Goal: Task Accomplishment & Management: Manage account settings

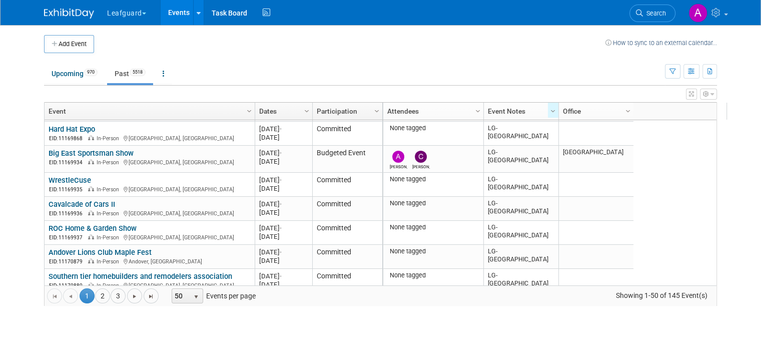
scroll to position [892, 0]
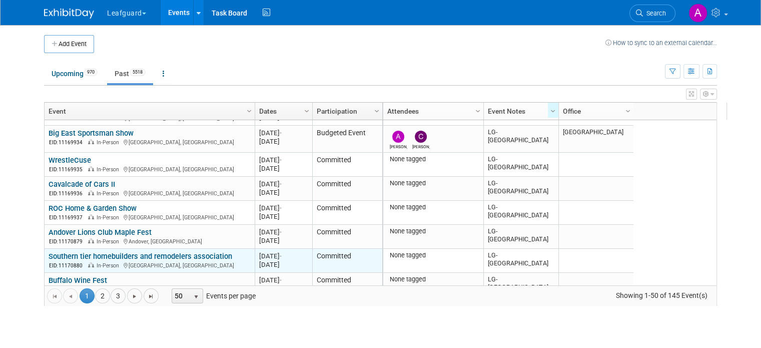
click at [159, 256] on link "Southern tier homebuilders and remodelers association" at bounding box center [141, 256] width 184 height 9
click at [112, 254] on link "Southern tier homebuilders and remodelers association" at bounding box center [141, 256] width 184 height 9
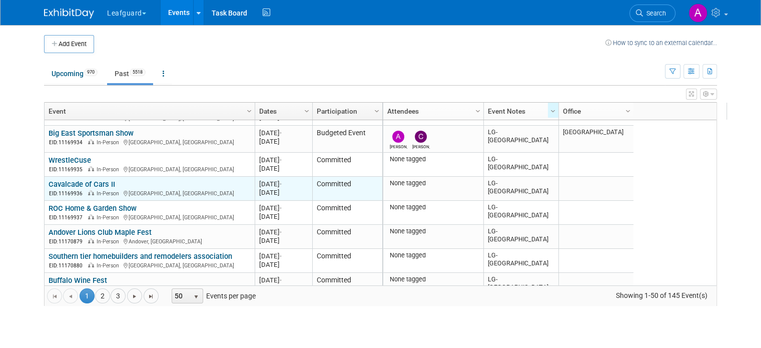
click at [69, 182] on link "Cavalcade of Cars II" at bounding box center [82, 184] width 67 height 9
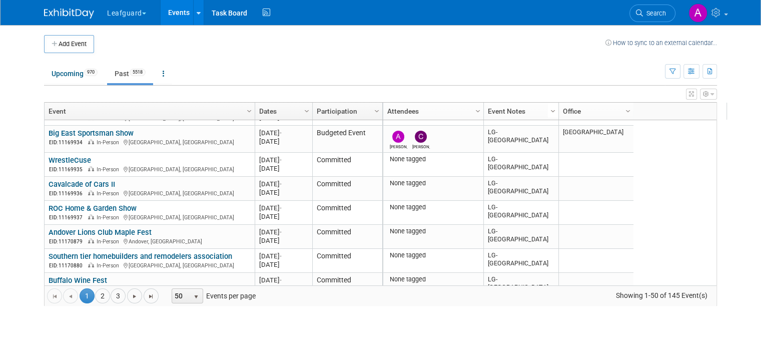
click at [549, 108] on span "Column Settings" at bounding box center [553, 111] width 8 height 8
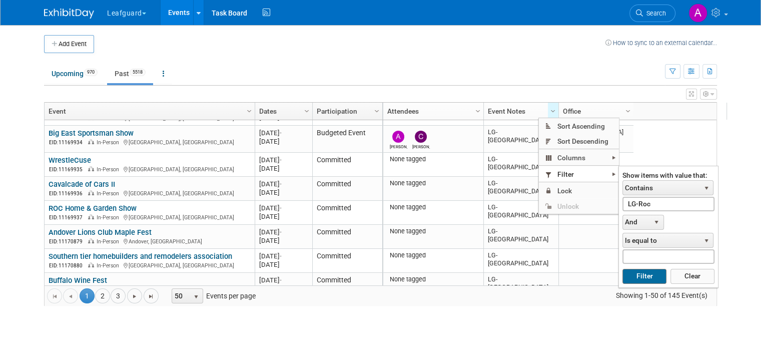
click at [642, 270] on button "Filter" at bounding box center [645, 276] width 44 height 15
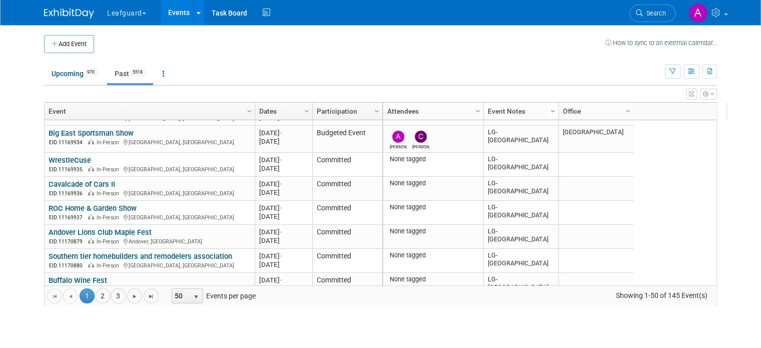
click at [549, 110] on span "Column Settings" at bounding box center [553, 111] width 8 height 8
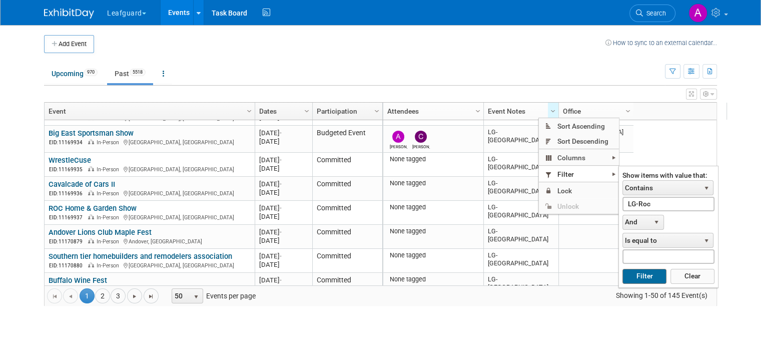
click at [647, 274] on button "Filter" at bounding box center [645, 276] width 44 height 15
type input "LG-Roc"
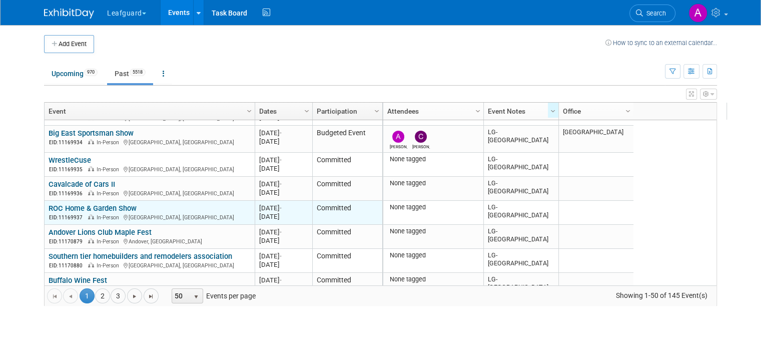
click at [113, 208] on link "ROC Home & Garden Show" at bounding box center [93, 208] width 88 height 9
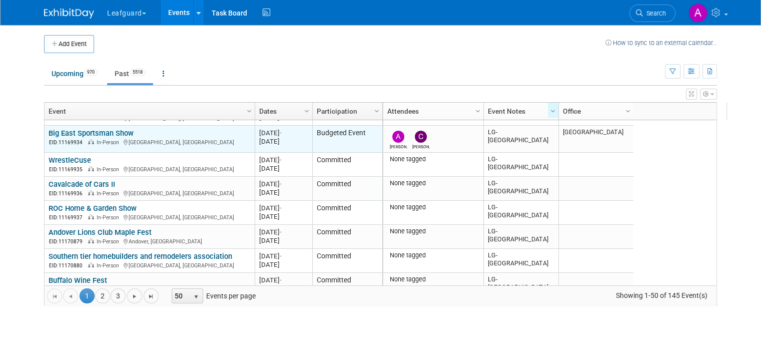
click at [113, 131] on link "Big East Sportsman Show" at bounding box center [91, 133] width 85 height 9
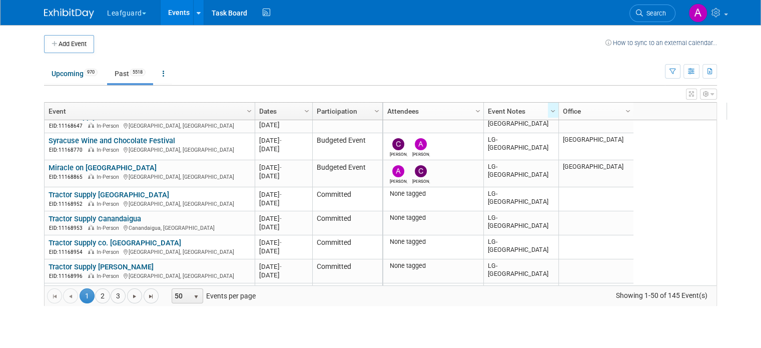
scroll to position [0, 0]
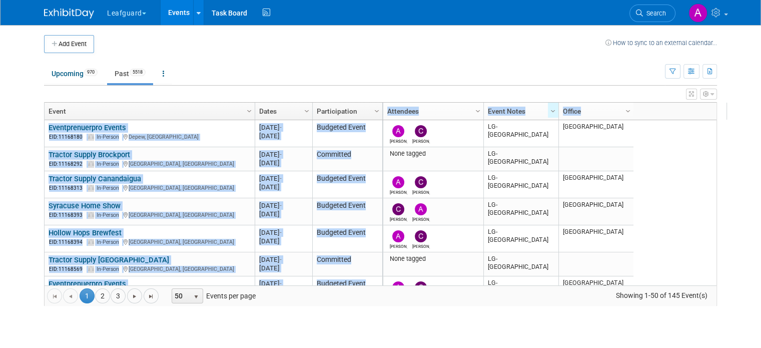
drag, startPoint x: 688, startPoint y: 109, endPoint x: 687, endPoint y: 207, distance: 98.1
click at [687, 207] on div "Column Settings Event Column Settings Dates Column Settings Participation Colum…" at bounding box center [380, 204] width 673 height 204
click at [747, 266] on body "Leafguard Explore: My Workspaces 2 Go to Workspace: Leafguard Leafguard Events …" at bounding box center [380, 174] width 761 height 348
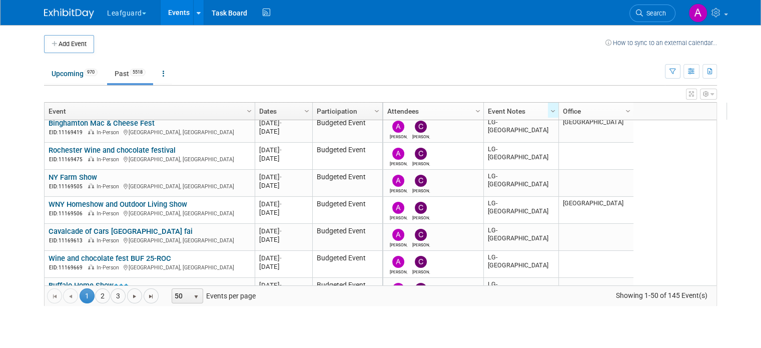
scroll to position [663, 0]
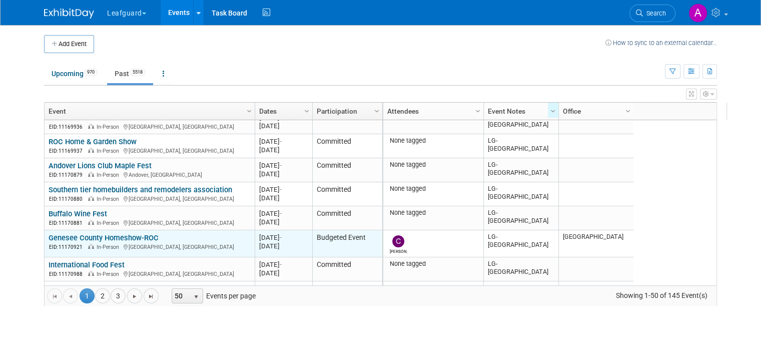
click at [144, 237] on link "Genesee County Homeshow-ROC" at bounding box center [104, 237] width 110 height 9
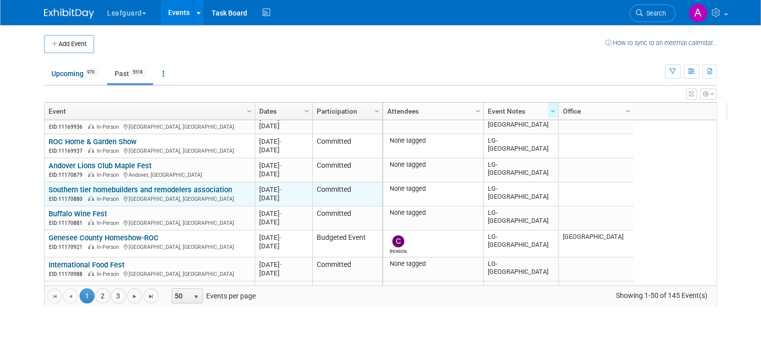
click at [133, 187] on link "Southern tier homebuilders and remodelers association" at bounding box center [141, 189] width 184 height 9
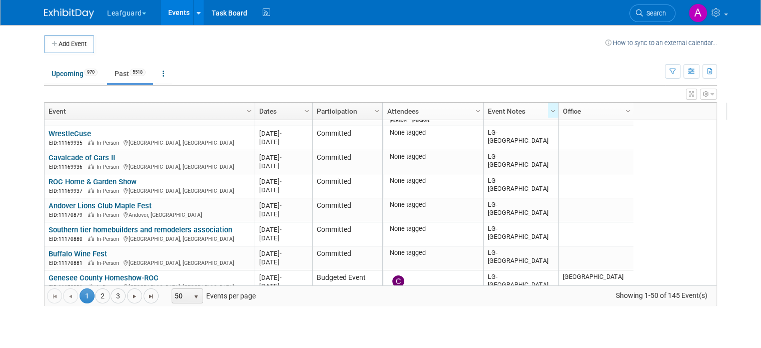
scroll to position [899, 0]
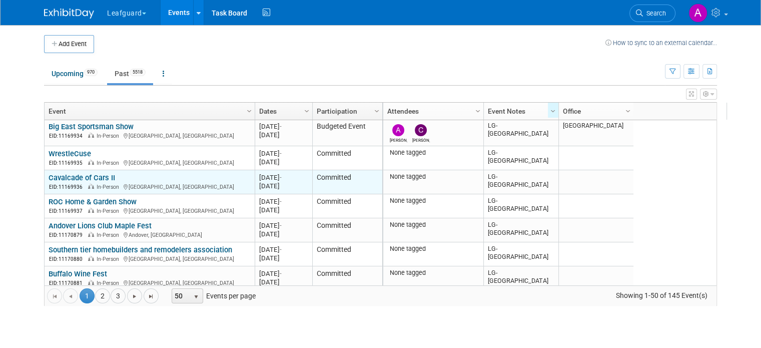
click at [90, 177] on link "Cavalcade of Cars II" at bounding box center [82, 177] width 67 height 9
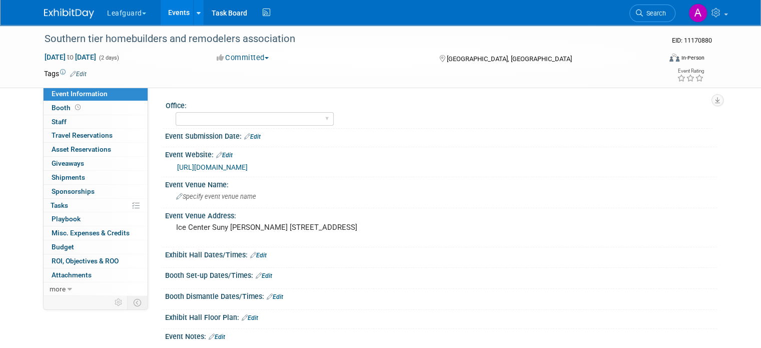
click at [165, 256] on div "Exhibit Hall Dates/Times: Edit" at bounding box center [441, 253] width 552 height 13
click at [73, 108] on span at bounding box center [78, 108] width 10 height 8
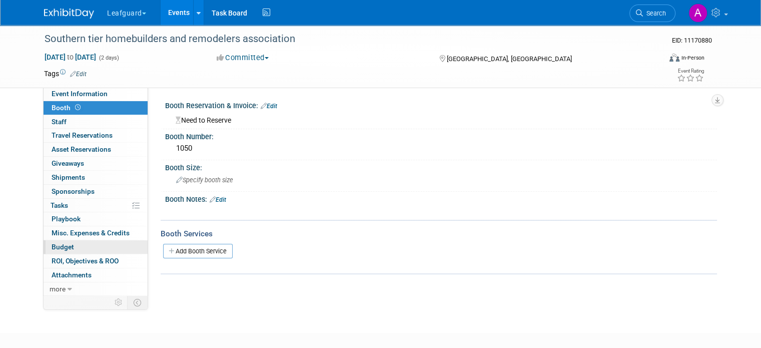
click at [72, 246] on link "Budget" at bounding box center [96, 247] width 104 height 14
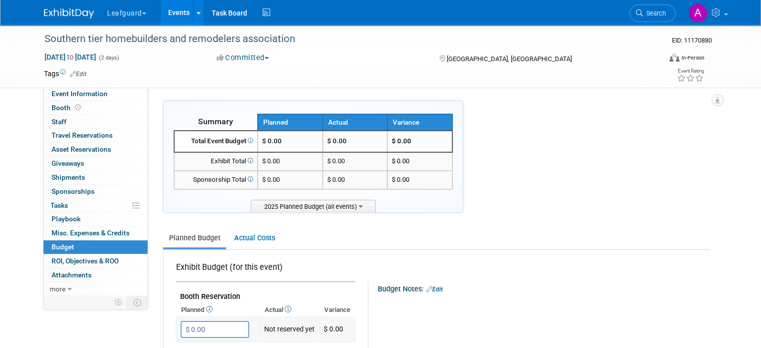
click at [199, 322] on input "$ 0.00" at bounding box center [215, 329] width 69 height 17
type input "$ 1,050.00"
click at [265, 60] on button "Committed" at bounding box center [243, 58] width 60 height 11
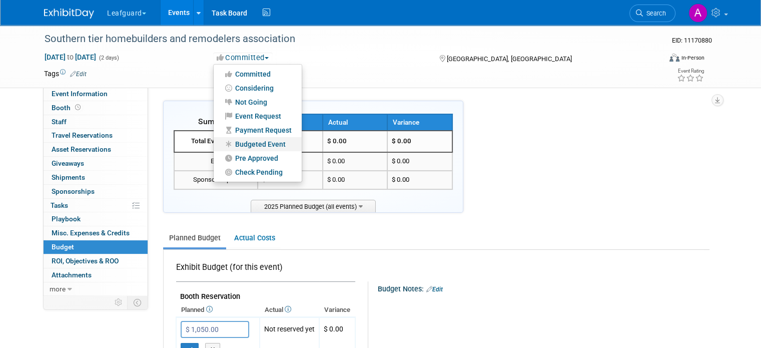
click at [256, 148] on link "Budgeted Event" at bounding box center [258, 144] width 88 height 14
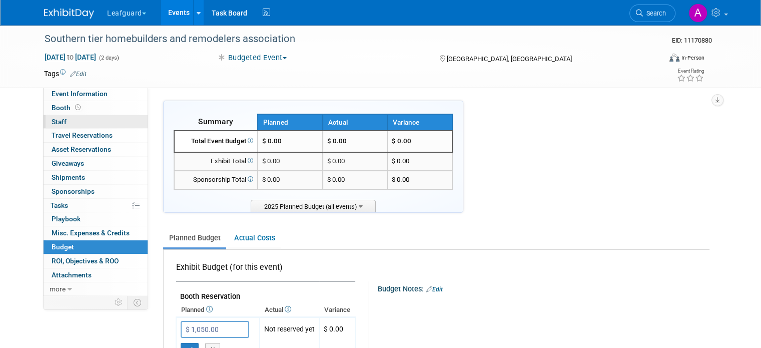
click at [81, 120] on link "0 Staff 0" at bounding box center [96, 122] width 104 height 14
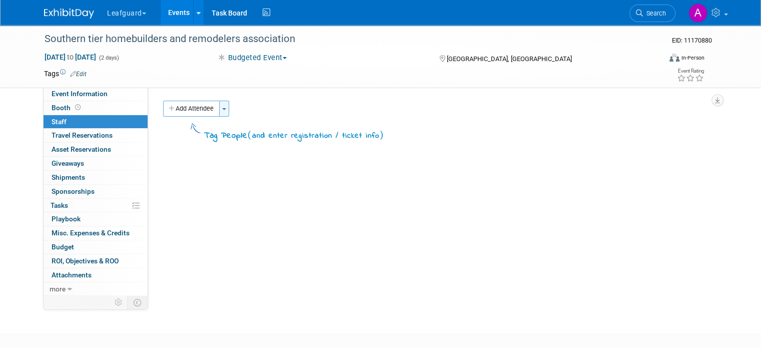
click at [219, 107] on button "Toggle Dropdown" at bounding box center [224, 109] width 10 height 16
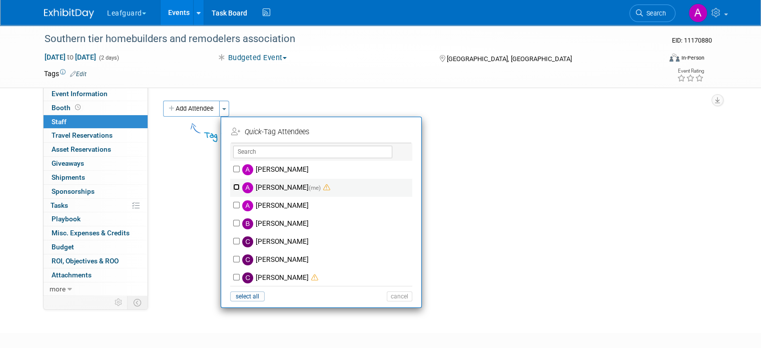
click at [233, 184] on input "[PERSON_NAME] (me)" at bounding box center [236, 187] width 7 height 7
checkbox input "true"
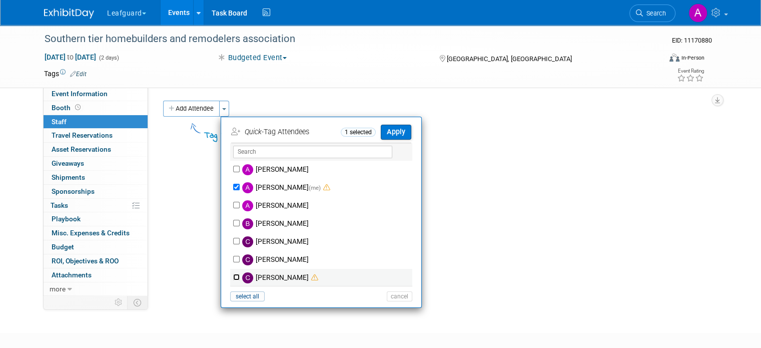
click at [233, 274] on input "[PERSON_NAME]" at bounding box center [236, 277] width 7 height 7
checkbox input "true"
click at [385, 132] on button "Apply" at bounding box center [396, 132] width 31 height 15
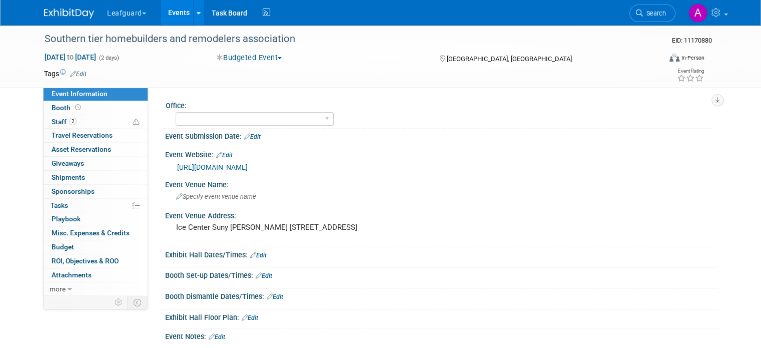
click at [248, 171] on link "https://englert2-my.sharepoint.com/personal/cstackpole_leafguard_com/Documents/…" at bounding box center [212, 167] width 71 height 8
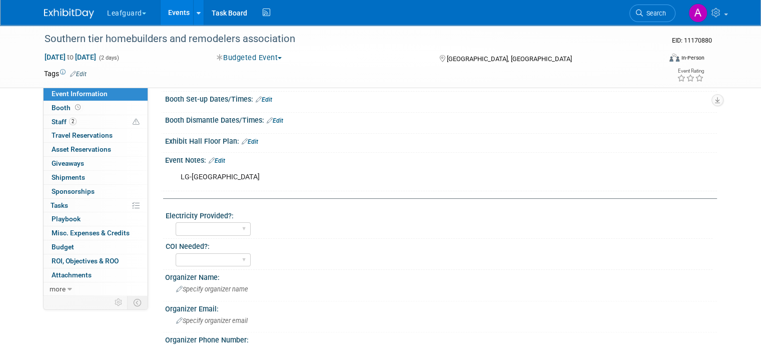
scroll to position [175, 0]
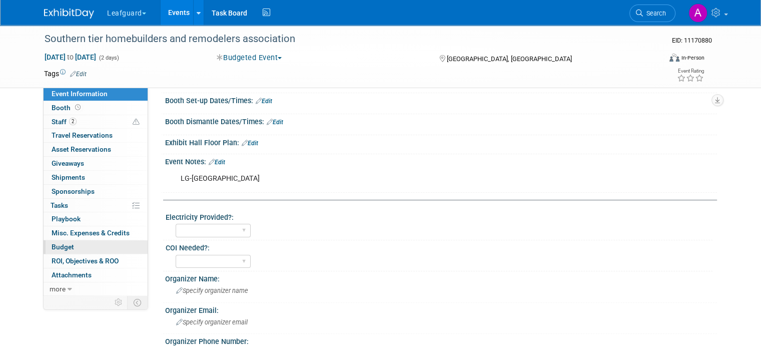
click at [68, 247] on link "Budget" at bounding box center [96, 247] width 104 height 14
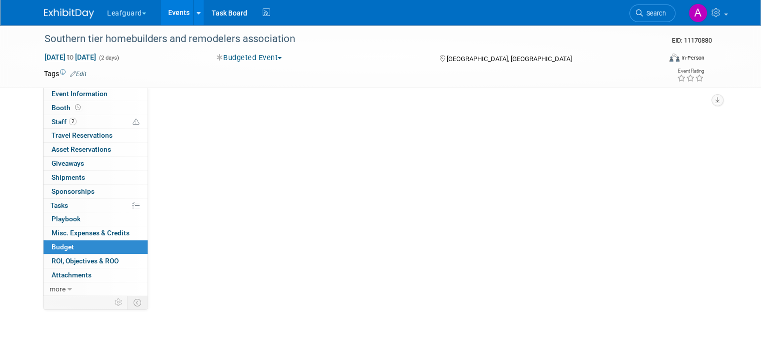
scroll to position [0, 0]
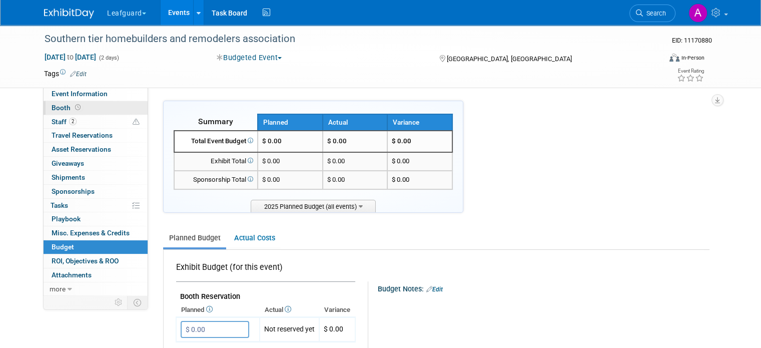
click at [78, 106] on link "Booth" at bounding box center [96, 108] width 104 height 14
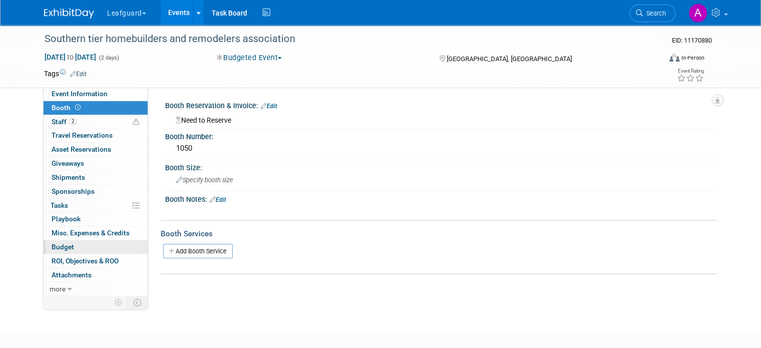
click at [89, 244] on link "Budget" at bounding box center [96, 247] width 104 height 14
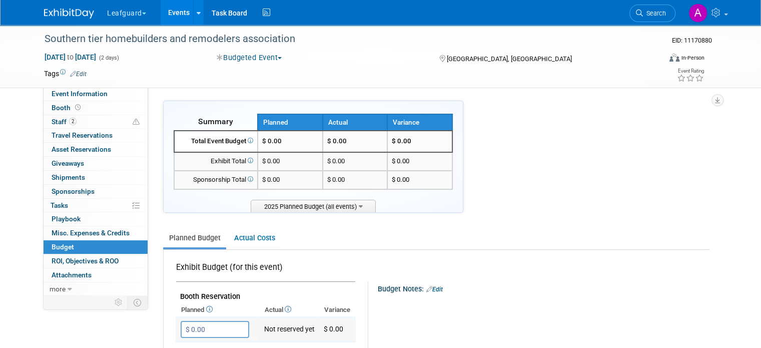
click at [213, 329] on input "$ 0.00" at bounding box center [215, 329] width 69 height 17
type input "$ 1,050.00"
click at [186, 346] on icon "button" at bounding box center [189, 349] width 7 height 7
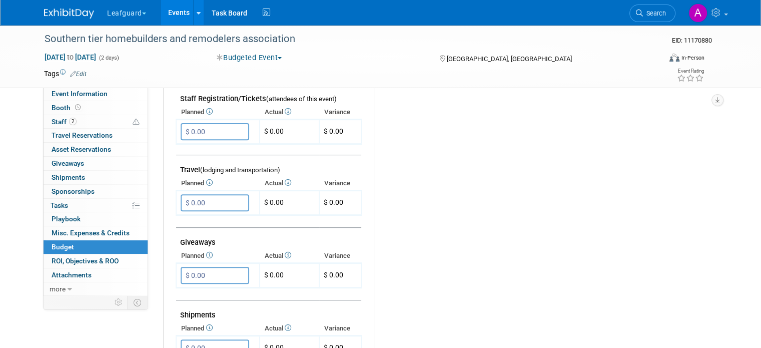
scroll to position [342, 0]
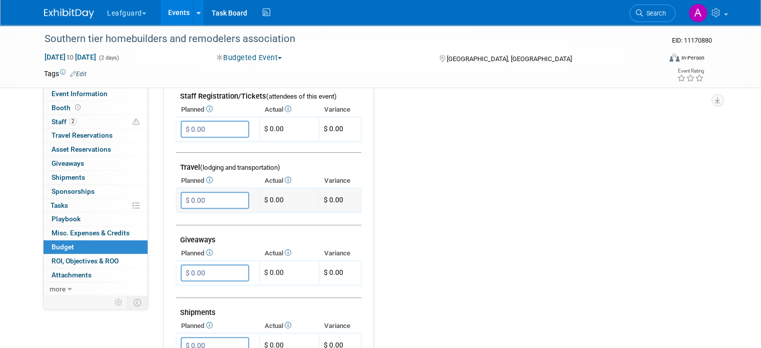
click at [234, 196] on input "$ 0.00" at bounding box center [215, 200] width 69 height 17
click at [210, 268] on input "$ 0.00" at bounding box center [215, 272] width 69 height 17
type input "$ 50.00"
click at [184, 290] on button "button" at bounding box center [190, 293] width 18 height 14
click at [473, 244] on div "Budget Notes: Edit X" at bounding box center [537, 198] width 327 height 519
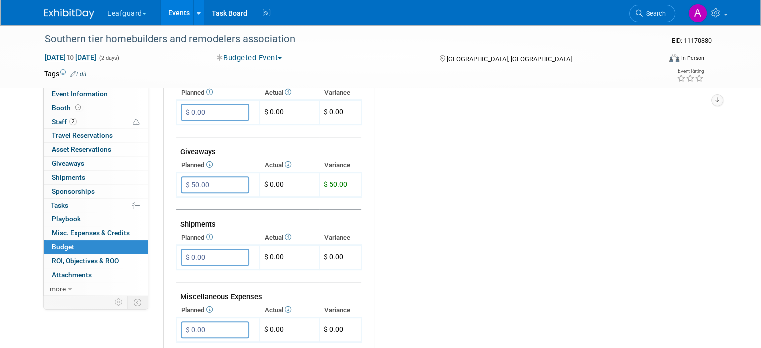
scroll to position [362, 0]
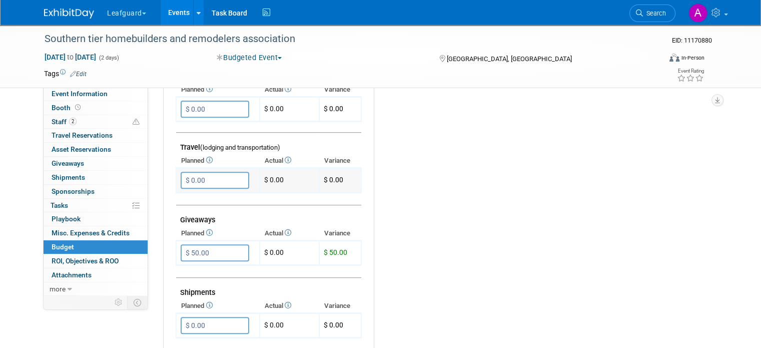
click at [216, 178] on input "$ 0.00" at bounding box center [215, 180] width 69 height 17
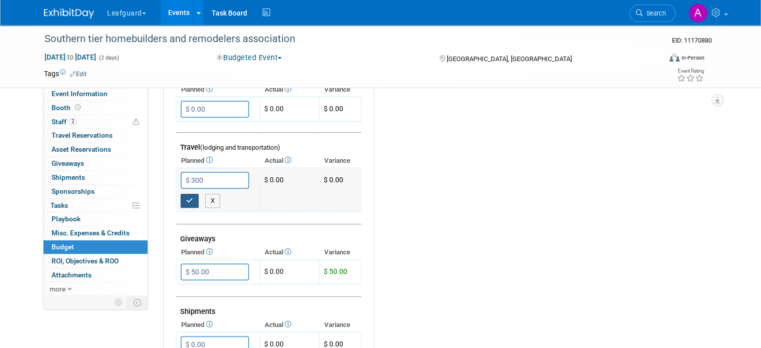
type input "$ 300.00"
click at [186, 199] on icon "button" at bounding box center [189, 200] width 7 height 7
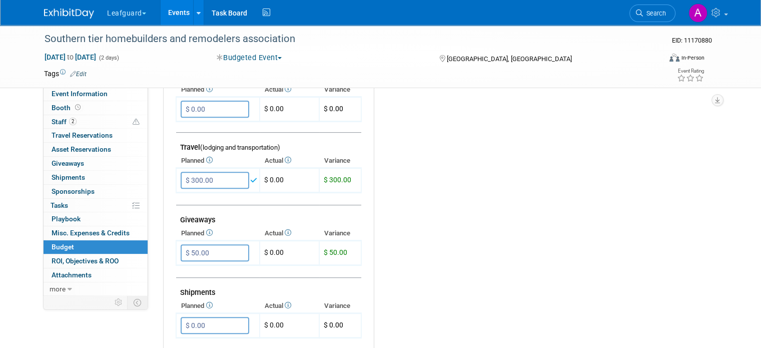
click at [451, 186] on div "Budget Notes: Edit X" at bounding box center [537, 178] width 327 height 519
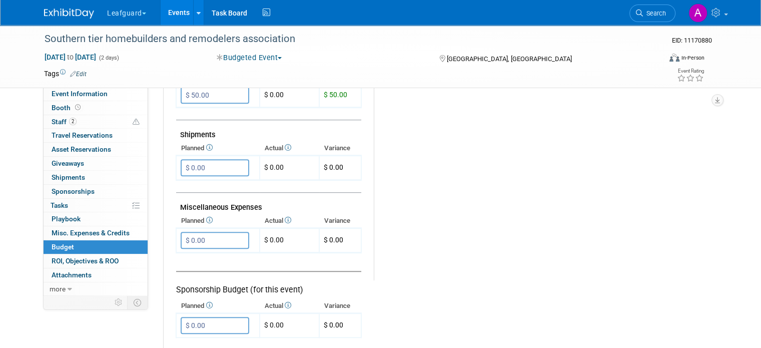
scroll to position [523, 0]
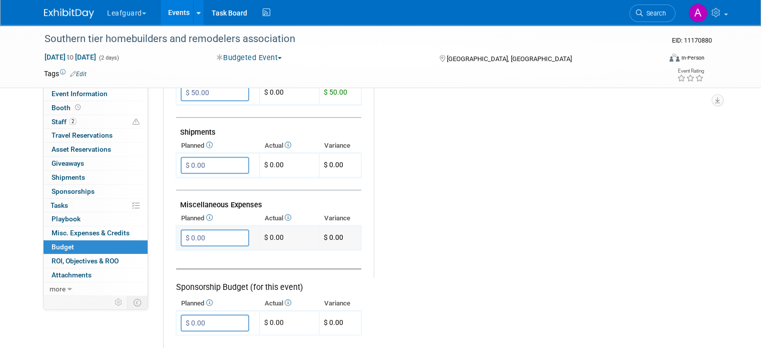
click at [196, 235] on input "$ 0.00" at bounding box center [215, 237] width 69 height 17
click at [86, 92] on span "Event Information" at bounding box center [80, 94] width 56 height 8
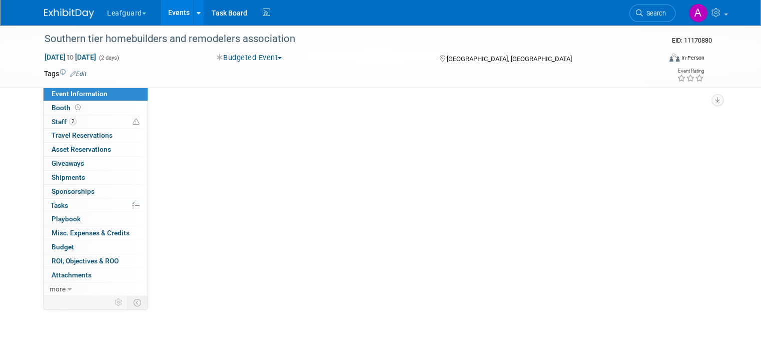
scroll to position [0, 0]
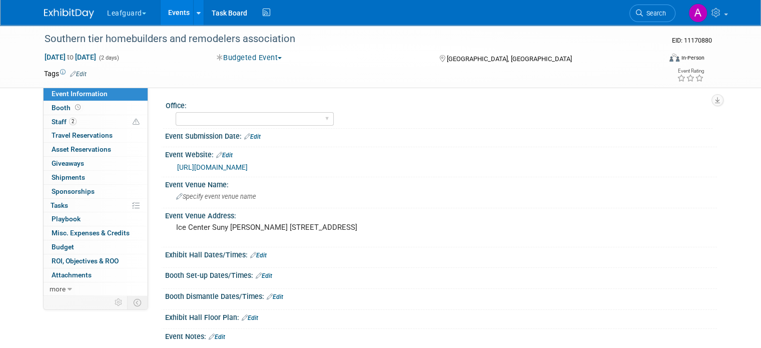
click at [208, 170] on link "https://englert2-my.sharepoint.com/personal/cstackpole_leafguard_com/Documents/…" at bounding box center [212, 167] width 71 height 8
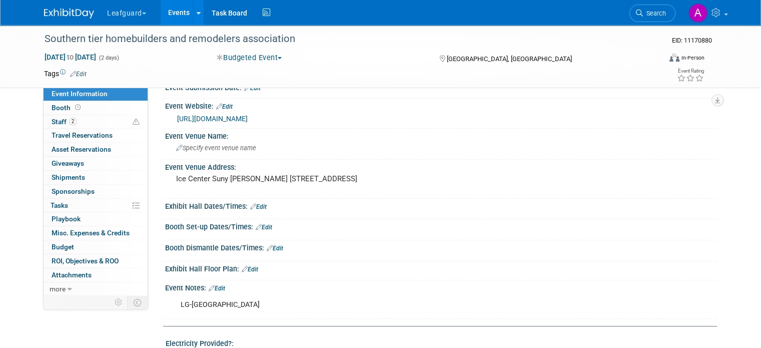
scroll to position [80, 0]
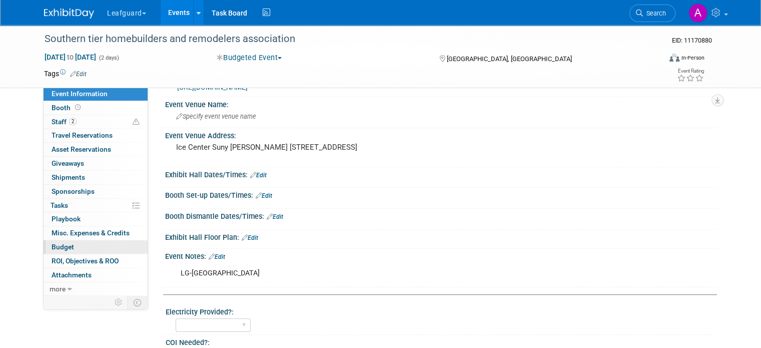
click at [70, 245] on link "Budget" at bounding box center [96, 247] width 104 height 14
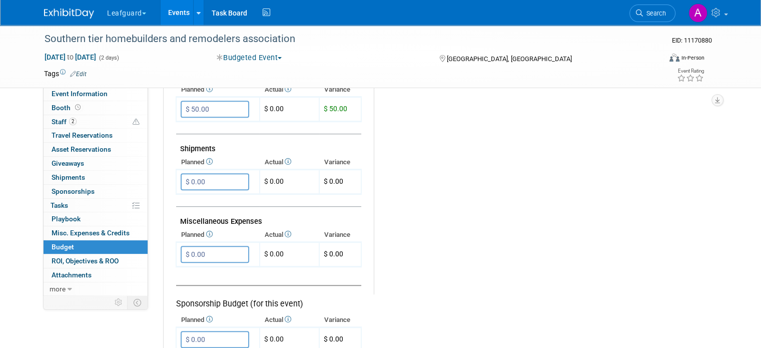
scroll to position [531, 0]
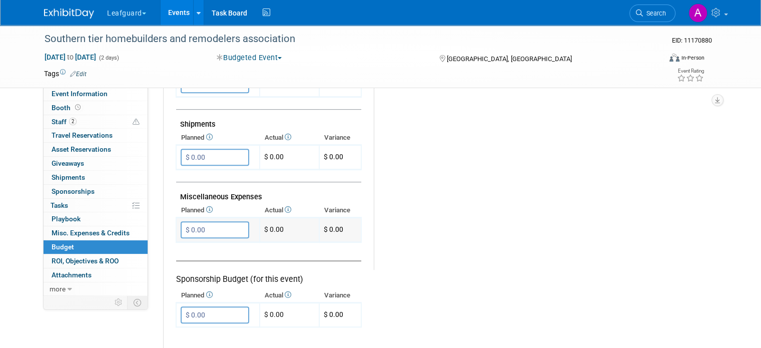
click at [238, 222] on input "$ 0.00" at bounding box center [215, 229] width 69 height 17
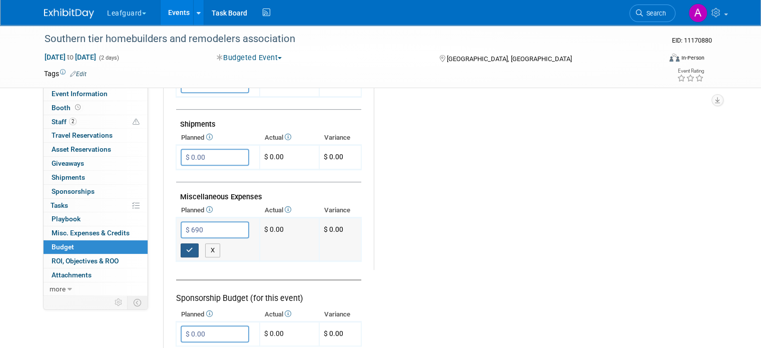
type input "$ 690.00"
click at [186, 247] on icon "button" at bounding box center [189, 250] width 7 height 7
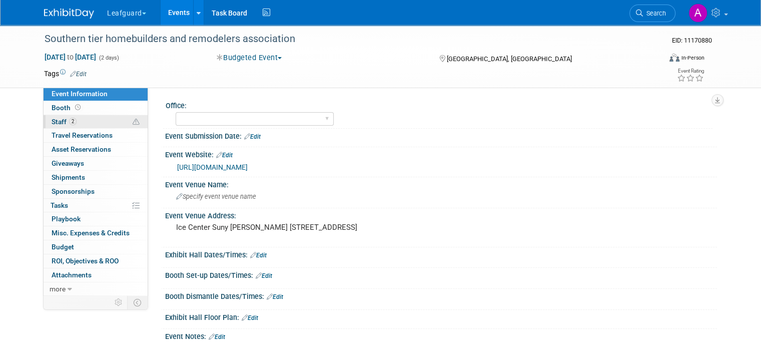
click at [86, 121] on link "2 Staff 2" at bounding box center [96, 122] width 104 height 14
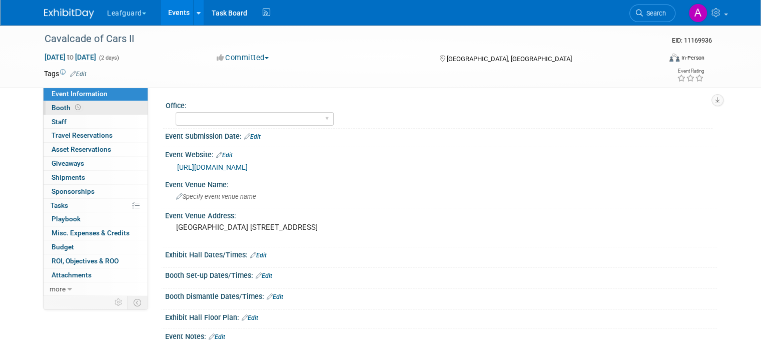
click at [88, 105] on link "Booth" at bounding box center [96, 108] width 104 height 14
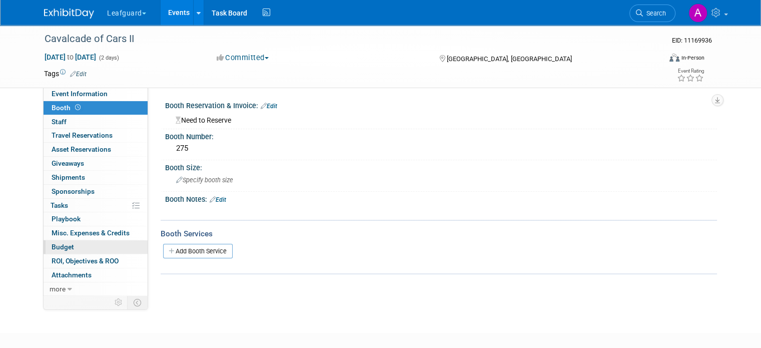
click at [76, 246] on link "Budget" at bounding box center [96, 247] width 104 height 14
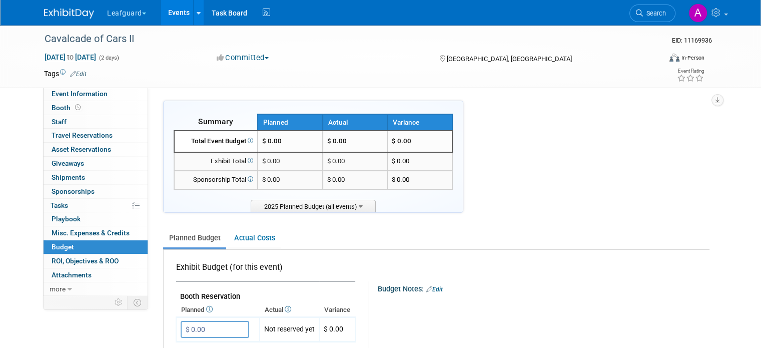
click at [76, 246] on link "Budget" at bounding box center [96, 247] width 104 height 14
click at [216, 326] on input "$ 0.00" at bounding box center [215, 329] width 69 height 17
type input "$ 275.00"
click at [184, 343] on button "button" at bounding box center [190, 350] width 18 height 14
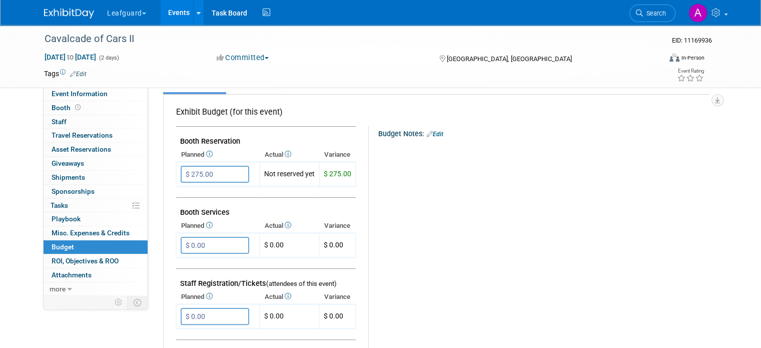
scroll to position [156, 0]
click at [90, 94] on span "Event Information" at bounding box center [80, 94] width 56 height 8
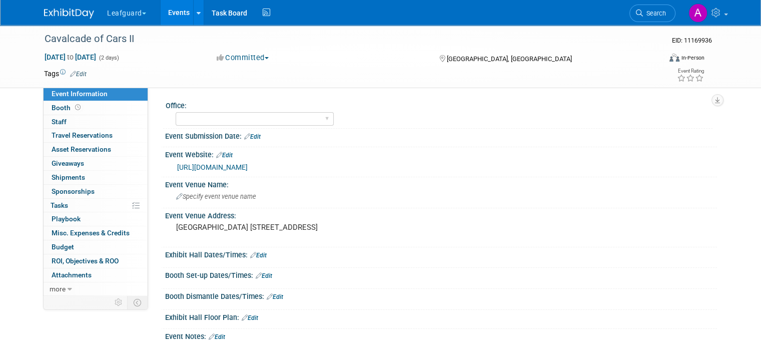
click at [222, 168] on link "https://englert2-my.sharepoint.com/personal/cstackpole_leafguard_com/Documents/…" at bounding box center [212, 167] width 71 height 8
click at [53, 248] on span "Budget" at bounding box center [63, 247] width 23 height 8
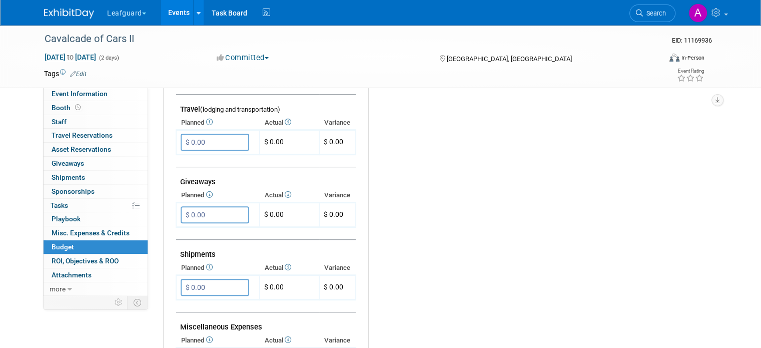
scroll to position [420, 0]
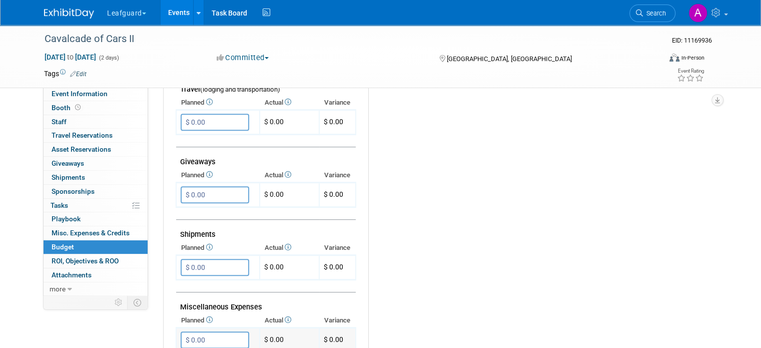
click at [200, 331] on input "$ 0.00" at bounding box center [215, 339] width 69 height 17
type input "$ 690.00"
click at [181, 191] on input "$ 0.00" at bounding box center [215, 194] width 69 height 17
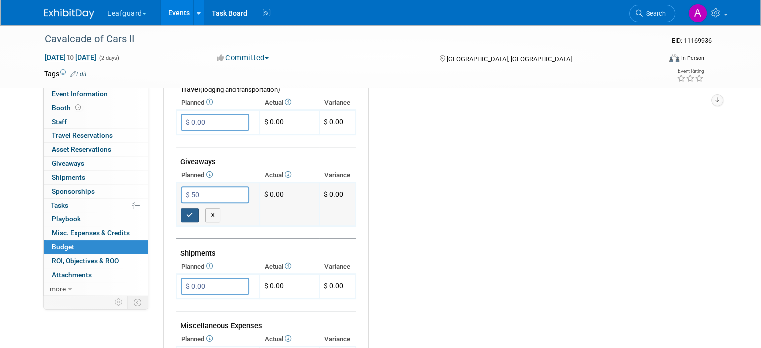
type input "$ 50.00"
click at [182, 208] on button "button" at bounding box center [190, 215] width 18 height 14
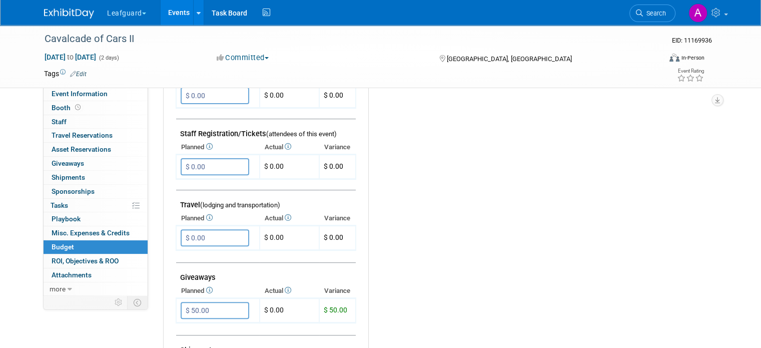
scroll to position [298, 0]
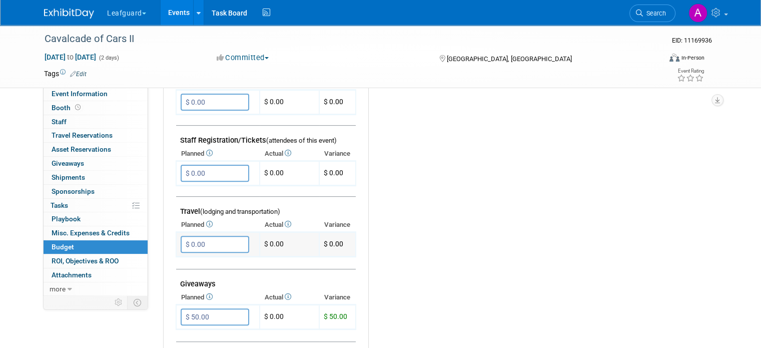
click at [209, 245] on input "$ 0.00" at bounding box center [215, 244] width 69 height 17
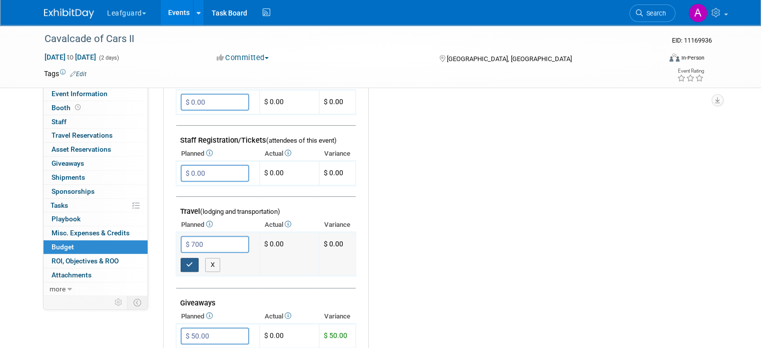
type input "$ 700.00"
click at [186, 261] on icon "button" at bounding box center [189, 264] width 7 height 7
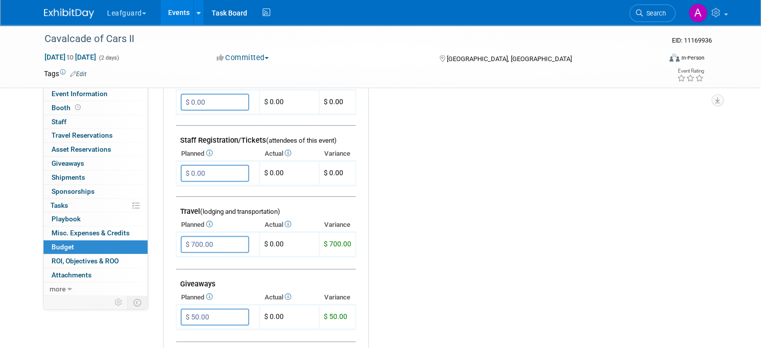
click at [265, 56] on button "Committed" at bounding box center [243, 58] width 60 height 11
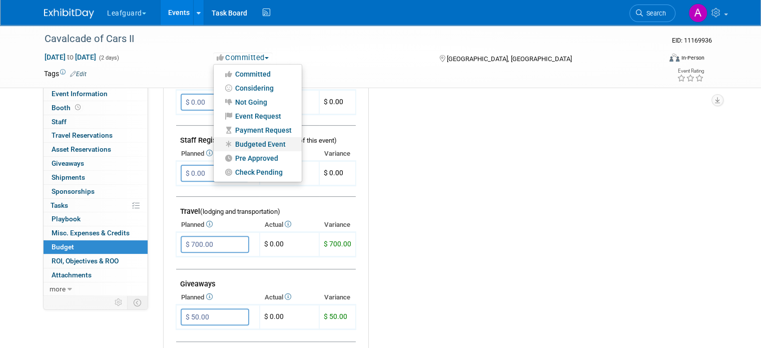
click at [258, 146] on link "Budgeted Event" at bounding box center [258, 144] width 88 height 14
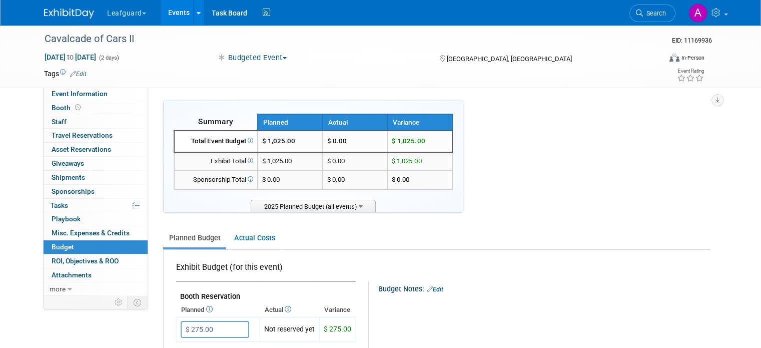
drag, startPoint x: 759, startPoint y: 107, endPoint x: 755, endPoint y: 119, distance: 12.7
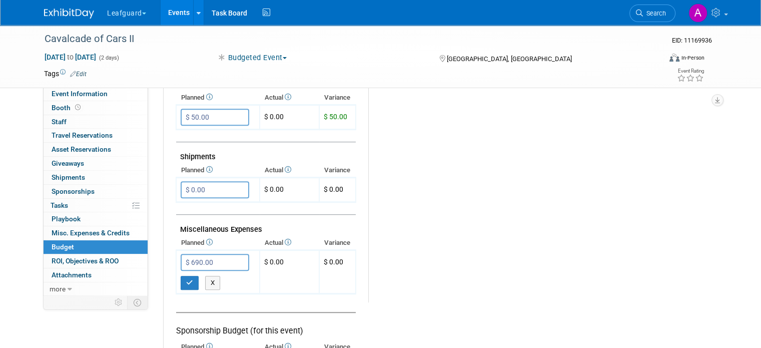
scroll to position [499, 0]
click at [205, 255] on input "$ 690.00" at bounding box center [215, 261] width 69 height 17
type input "$ 900.00"
click at [186, 278] on icon "button" at bounding box center [189, 281] width 7 height 7
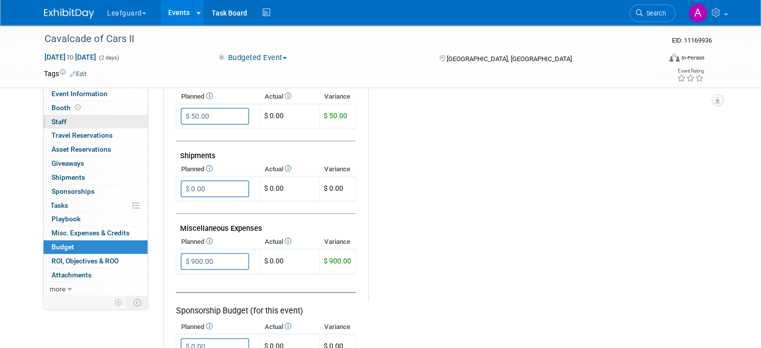
click at [85, 123] on link "0 Staff 0" at bounding box center [96, 122] width 104 height 14
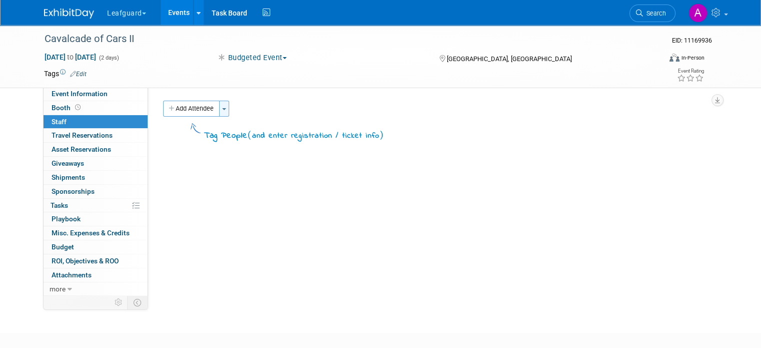
click at [219, 107] on button "Toggle Dropdown" at bounding box center [224, 109] width 10 height 16
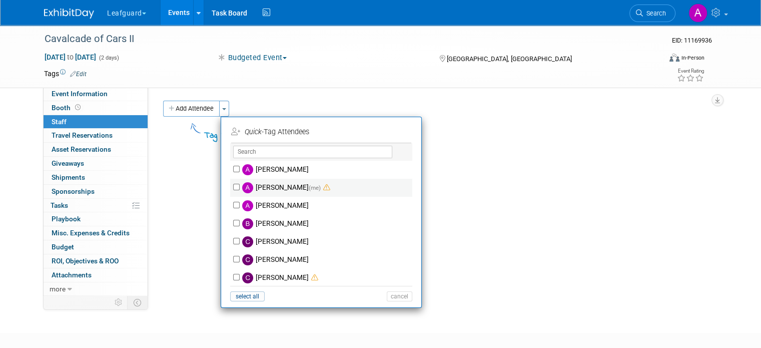
click at [240, 183] on label "Amy Crawford (me)" at bounding box center [328, 188] width 176 height 18
click at [233, 184] on input "Amy Crawford (me)" at bounding box center [236, 187] width 7 height 7
checkbox input "true"
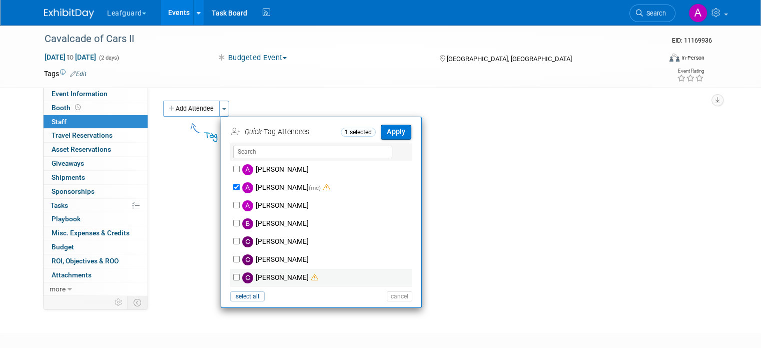
click at [240, 272] on label "Colleen Kenney" at bounding box center [328, 278] width 176 height 18
click at [233, 274] on input "Colleen Kenney" at bounding box center [236, 277] width 7 height 7
checkbox input "true"
click at [393, 127] on button "Apply" at bounding box center [396, 132] width 31 height 15
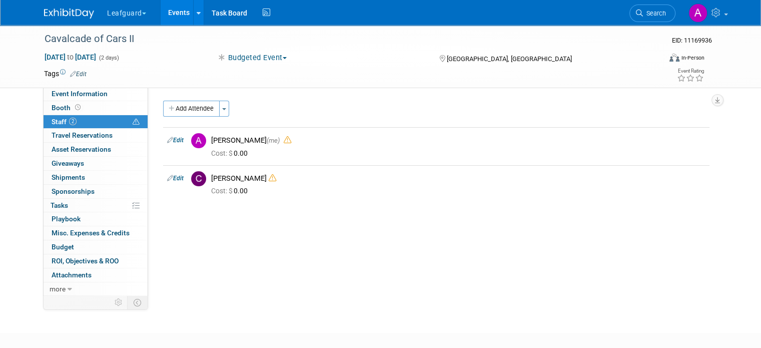
click at [385, 114] on div "Add Attendee Toggle Dropdown Quick -Tag Attendees Apply" at bounding box center [436, 109] width 547 height 16
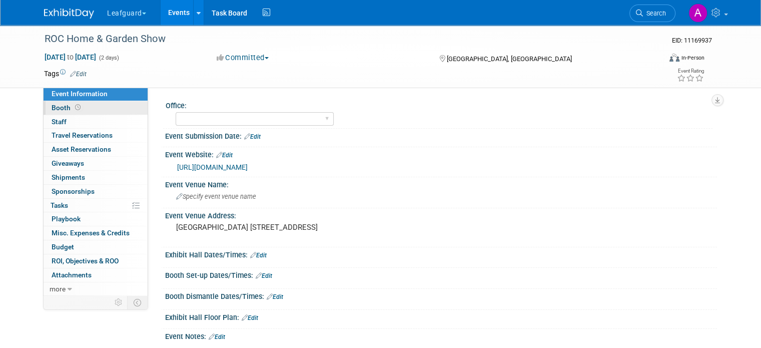
click at [91, 108] on link "Booth" at bounding box center [96, 108] width 104 height 14
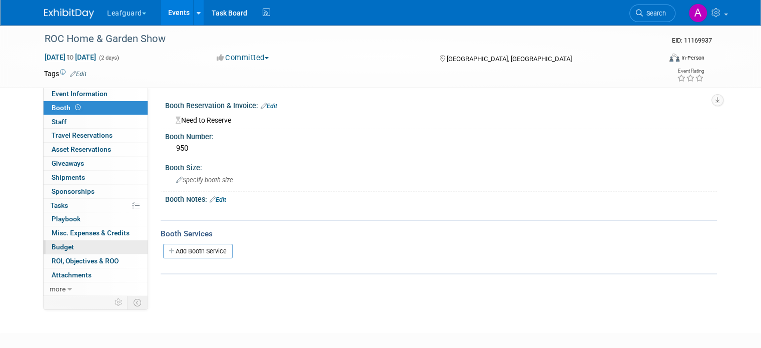
click at [84, 240] on link "Budget" at bounding box center [96, 247] width 104 height 14
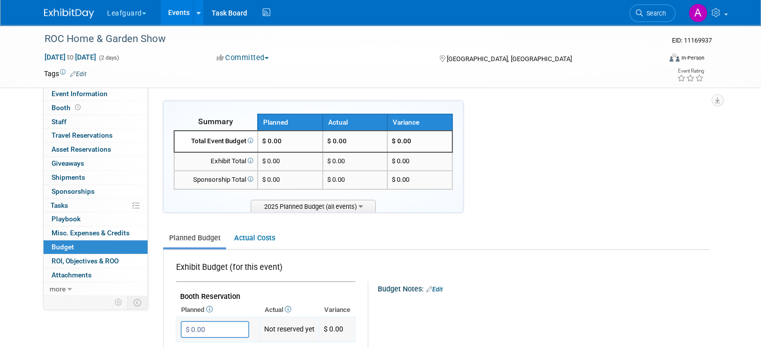
click at [189, 325] on input "$ 0.00" at bounding box center [215, 329] width 69 height 17
type input "$ 950.00"
click at [184, 343] on button "button" at bounding box center [190, 350] width 18 height 14
click at [211, 143] on div "Total Event Budget" at bounding box center [216, 142] width 75 height 10
click at [114, 92] on link "Event Information" at bounding box center [96, 94] width 104 height 14
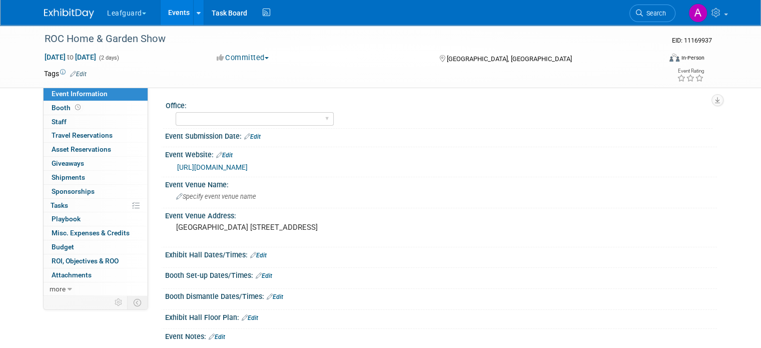
click at [224, 171] on link "https://englert2-my.sharepoint.com/personal/cstackpole_leafguard_com/Documents/…" at bounding box center [212, 167] width 71 height 8
click at [59, 250] on span "Budget" at bounding box center [63, 247] width 23 height 8
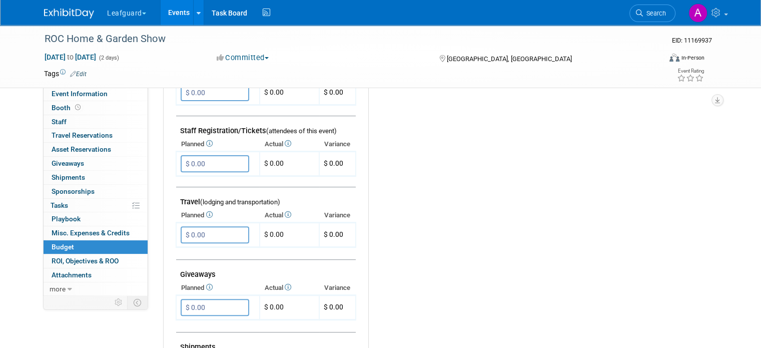
scroll to position [319, 0]
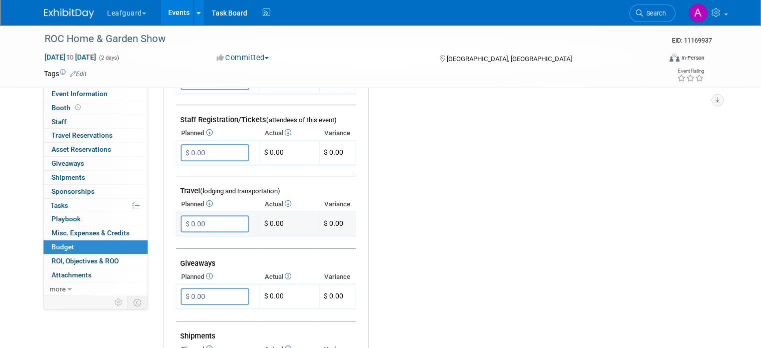
click at [225, 221] on input "$ 0.00" at bounding box center [215, 223] width 69 height 17
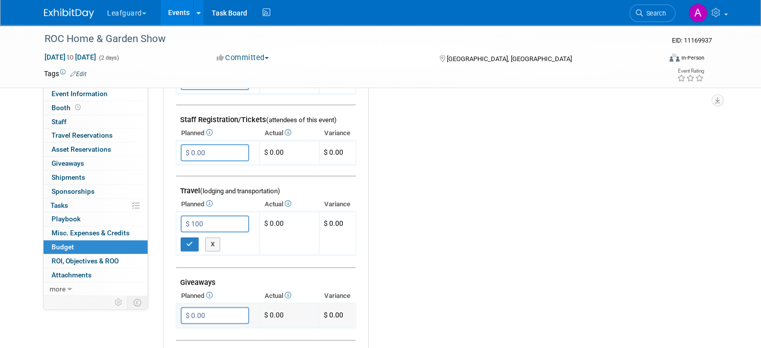
type input "$ 100.00"
click at [211, 316] on input "$ 0.00" at bounding box center [215, 315] width 69 height 17
type input "$ 50.00"
click at [186, 241] on icon "button" at bounding box center [189, 244] width 7 height 7
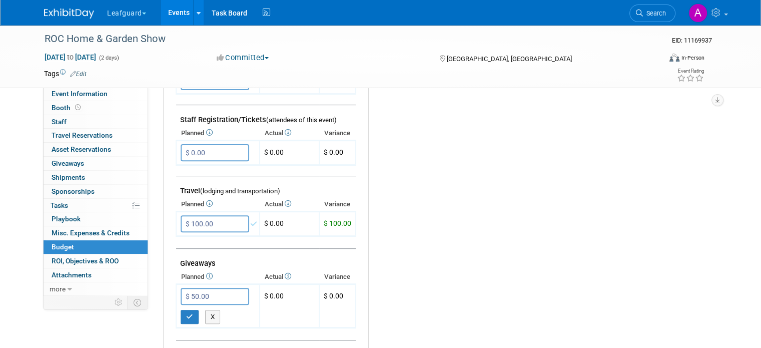
click at [180, 332] on td at bounding box center [266, 334] width 180 height 13
click at [181, 314] on button "button" at bounding box center [190, 317] width 18 height 14
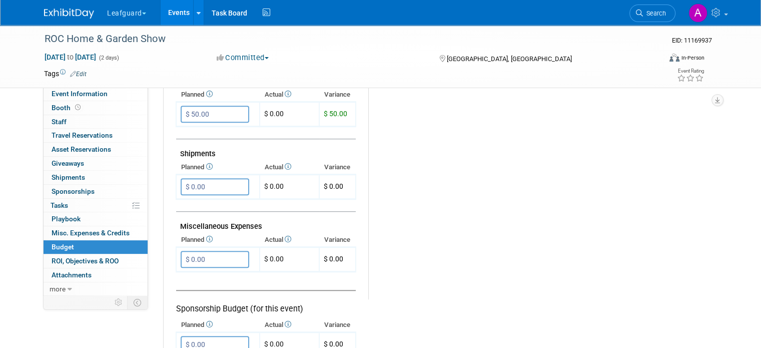
scroll to position [522, 0]
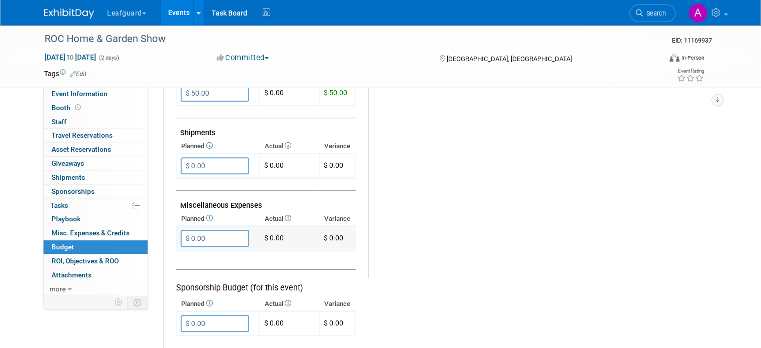
click at [194, 235] on input "$ 0.00" at bounding box center [215, 238] width 69 height 17
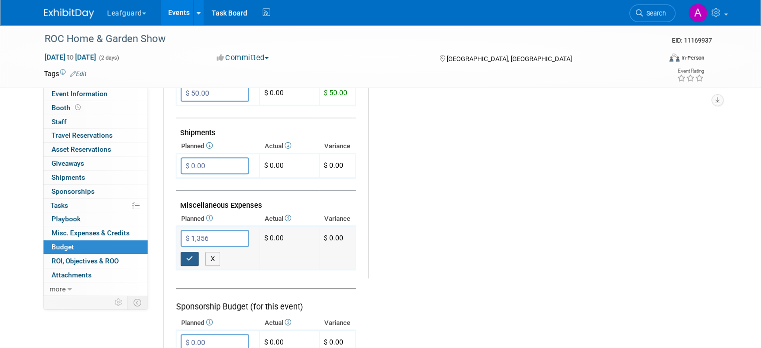
type input "$ 1,356.00"
click at [186, 255] on icon "button" at bounding box center [189, 258] width 7 height 7
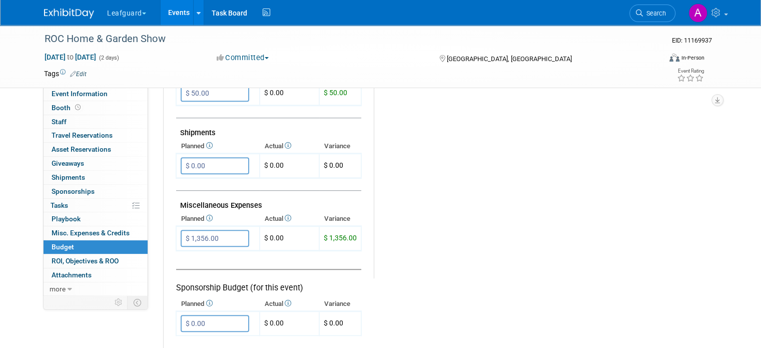
click at [267, 57] on span "button" at bounding box center [267, 58] width 4 height 2
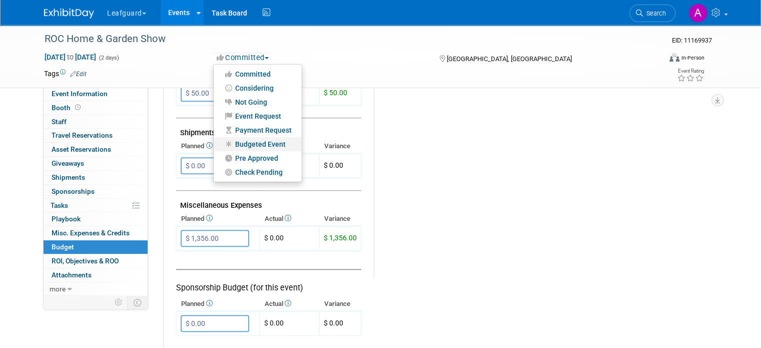
click at [242, 139] on link "Budgeted Event" at bounding box center [258, 144] width 88 height 14
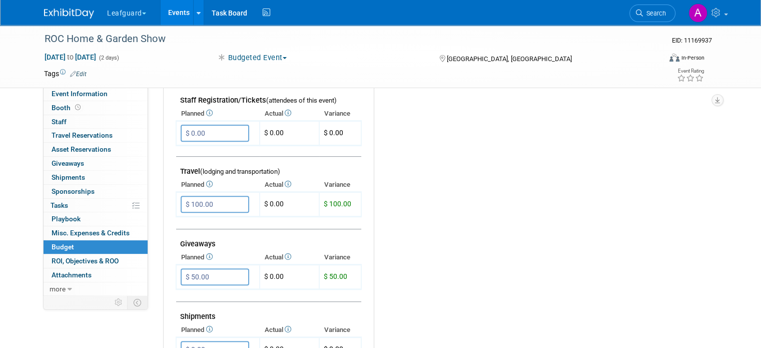
scroll to position [275, 0]
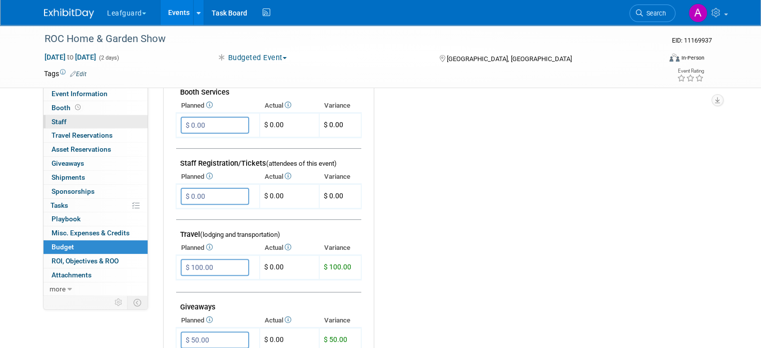
click at [52, 123] on span "Staff 0" at bounding box center [59, 122] width 15 height 8
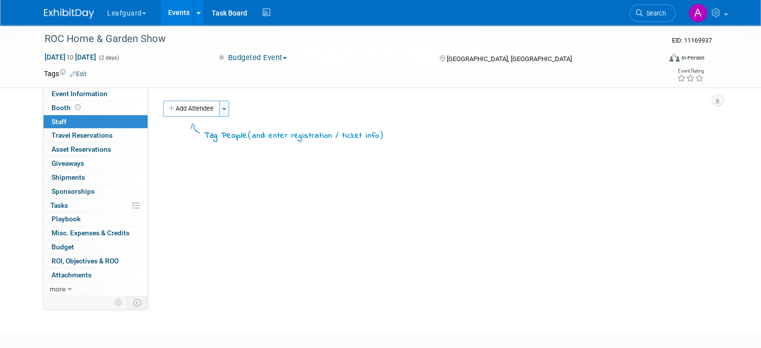
click at [219, 104] on button "Toggle Dropdown" at bounding box center [224, 109] width 10 height 16
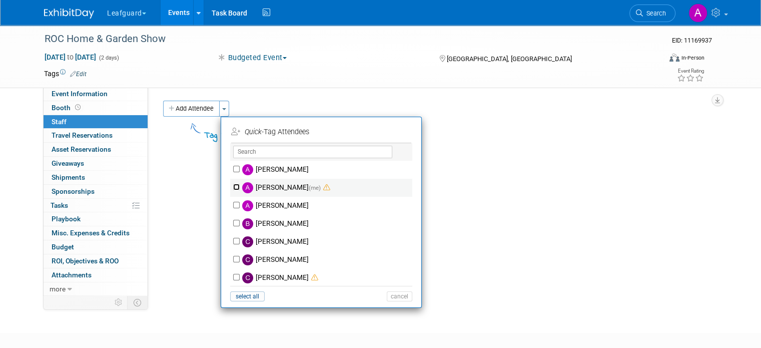
click at [233, 188] on input "Amy Crawford (me)" at bounding box center [236, 187] width 7 height 7
checkbox input "true"
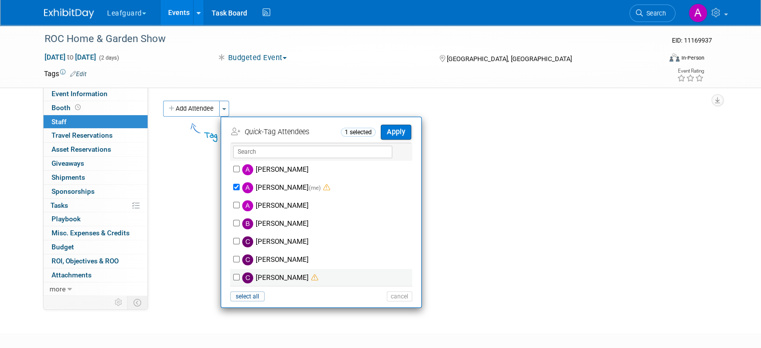
click at [242, 275] on img at bounding box center [247, 277] width 11 height 11
click at [233, 275] on input "Colleen Kenney" at bounding box center [236, 277] width 7 height 7
checkbox input "true"
click at [391, 130] on button "Apply" at bounding box center [396, 132] width 31 height 15
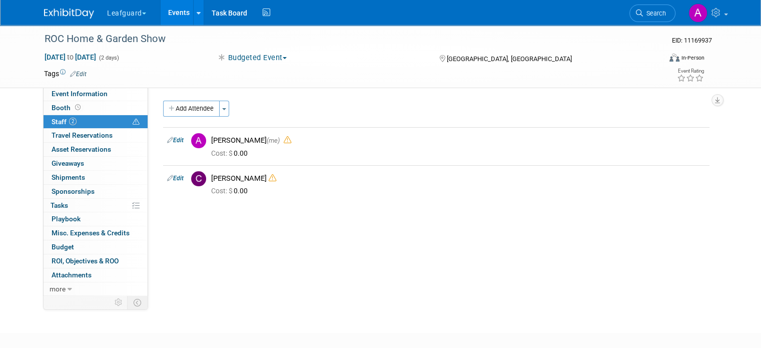
scroll to position [55, 0]
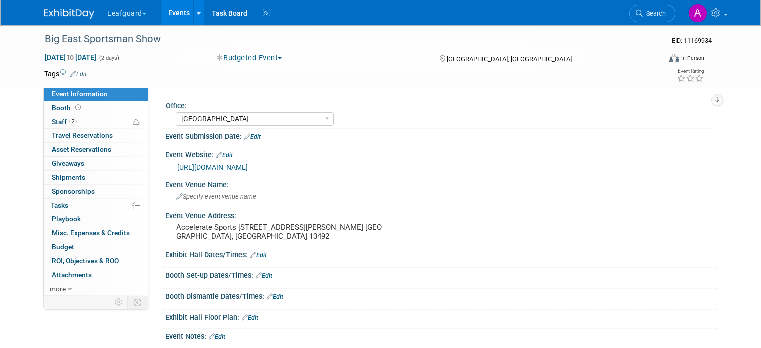
select select "[GEOGRAPHIC_DATA]"
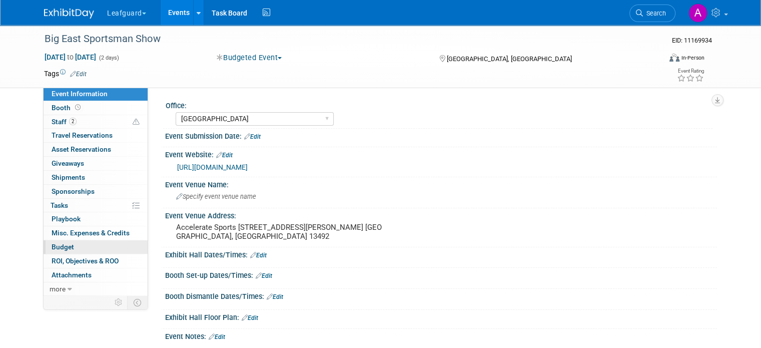
click at [101, 242] on link "Budget" at bounding box center [96, 247] width 104 height 14
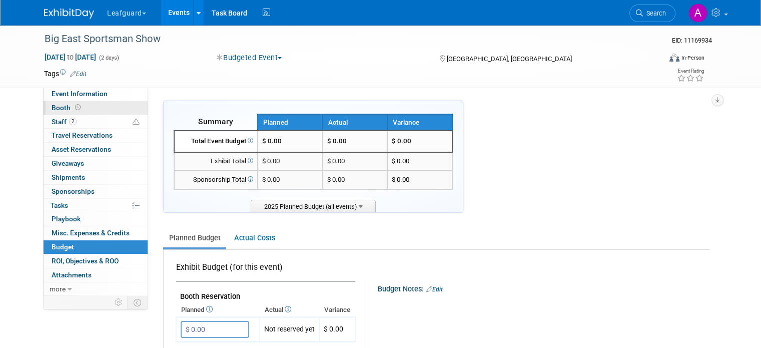
click at [92, 105] on link "Booth" at bounding box center [96, 108] width 104 height 14
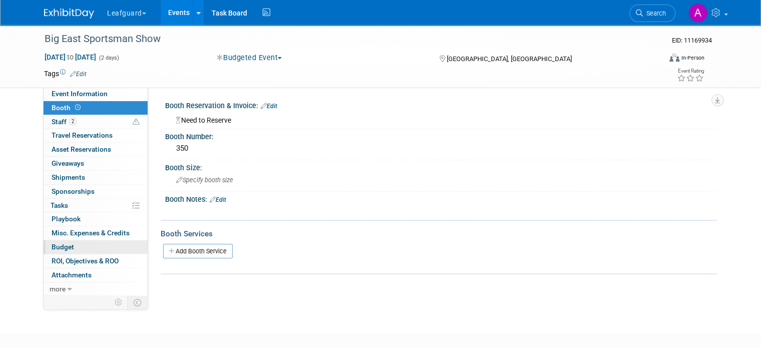
click at [80, 245] on link "Budget" at bounding box center [96, 247] width 104 height 14
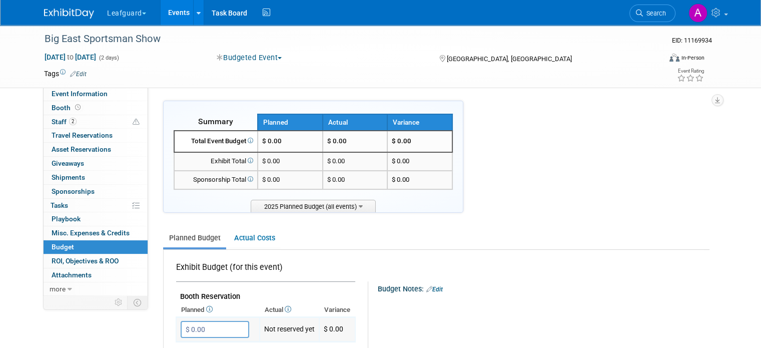
click at [204, 322] on input "$ 0.00" at bounding box center [215, 329] width 69 height 17
type input "$ 350.00"
click at [185, 343] on button "button" at bounding box center [190, 350] width 18 height 14
click at [96, 92] on span "Event Information" at bounding box center [80, 94] width 56 height 8
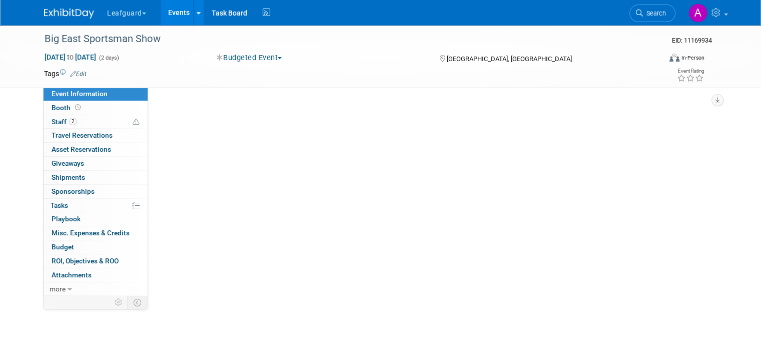
select select "[GEOGRAPHIC_DATA]"
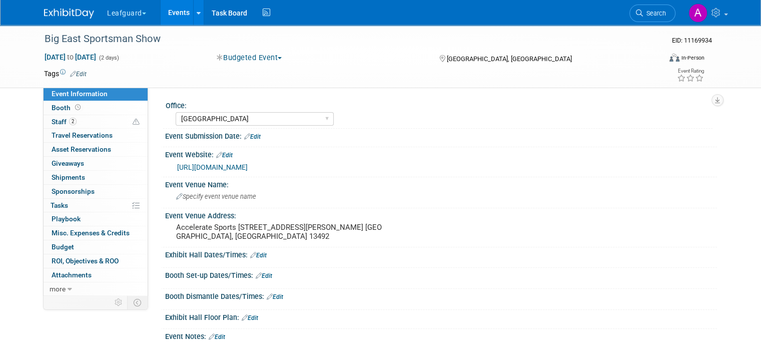
click at [96, 92] on span "Event Information" at bounding box center [80, 94] width 56 height 8
select select "[GEOGRAPHIC_DATA]"
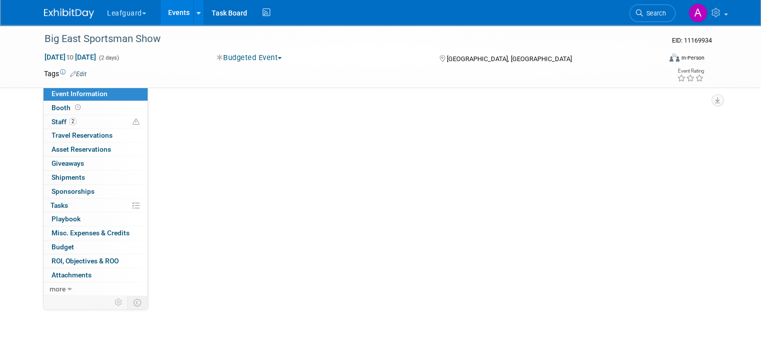
click at [96, 92] on span "Event Information" at bounding box center [80, 94] width 56 height 8
select select "[GEOGRAPHIC_DATA]"
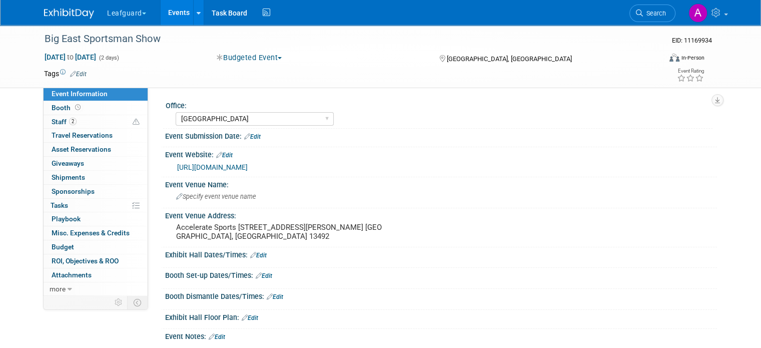
click at [208, 170] on link "[URL][DOMAIN_NAME]" at bounding box center [212, 167] width 71 height 8
click at [60, 250] on link "Budget" at bounding box center [96, 247] width 104 height 14
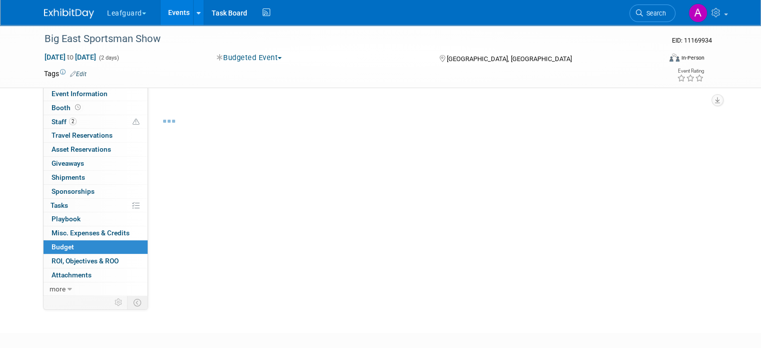
click at [60, 250] on link "Budget" at bounding box center [96, 247] width 104 height 14
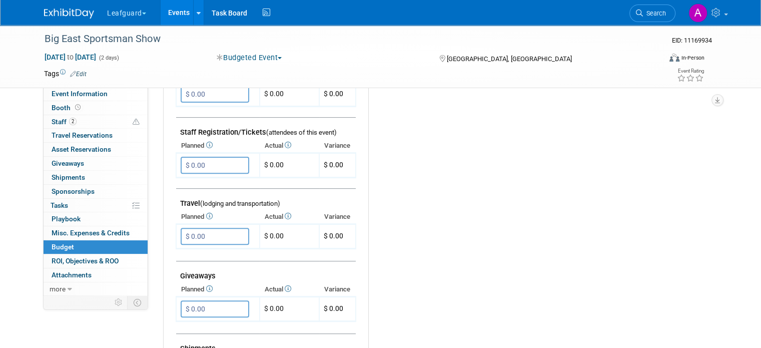
scroll to position [315, 0]
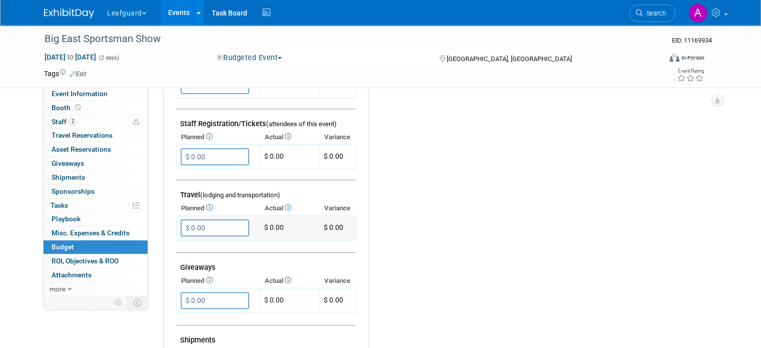
click at [214, 220] on input "$ 0.00" at bounding box center [215, 227] width 69 height 17
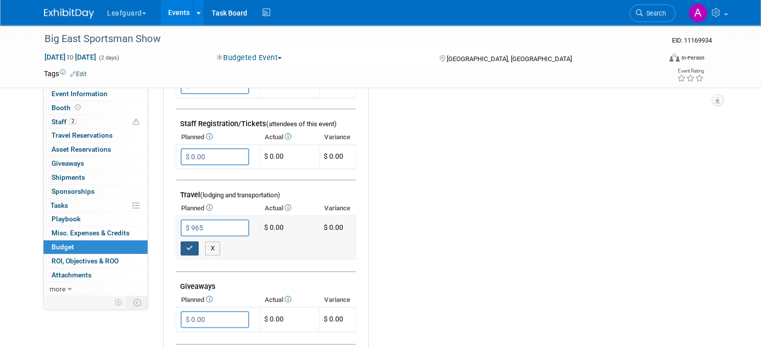
type input "$ 965.00"
click at [186, 245] on icon "button" at bounding box center [189, 248] width 7 height 7
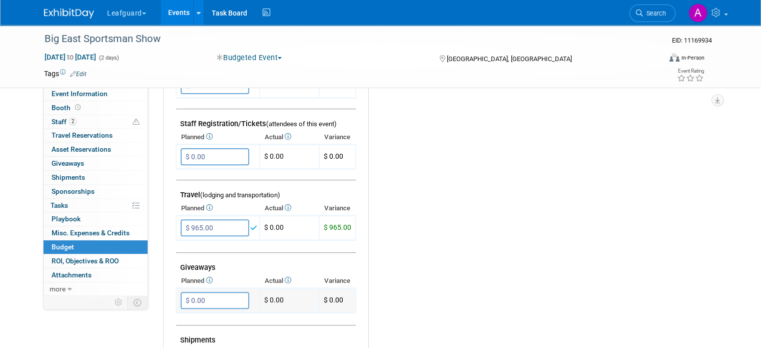
click at [194, 292] on input "$ 0.00" at bounding box center [215, 300] width 69 height 17
type input "$ 50.00"
click at [186, 317] on icon "button" at bounding box center [189, 320] width 7 height 7
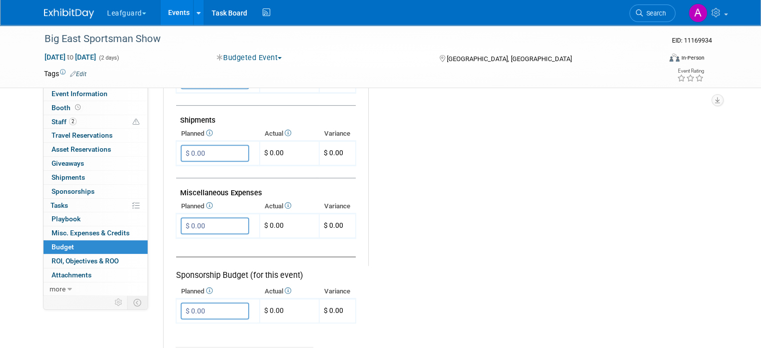
scroll to position [536, 0]
click at [197, 216] on input "$ 0.00" at bounding box center [215, 224] width 69 height 17
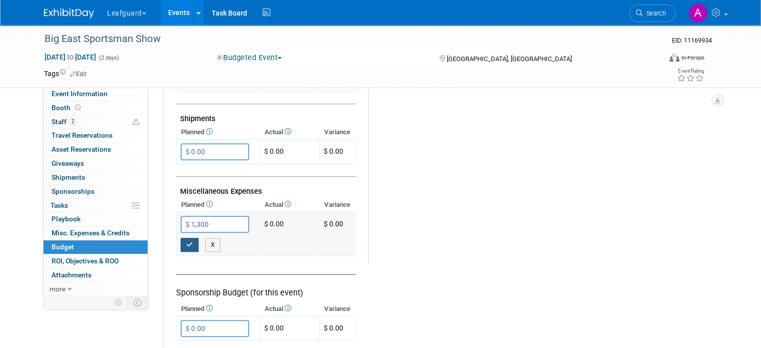
type input "$ 1,300.00"
click at [186, 241] on icon "button" at bounding box center [189, 244] width 7 height 7
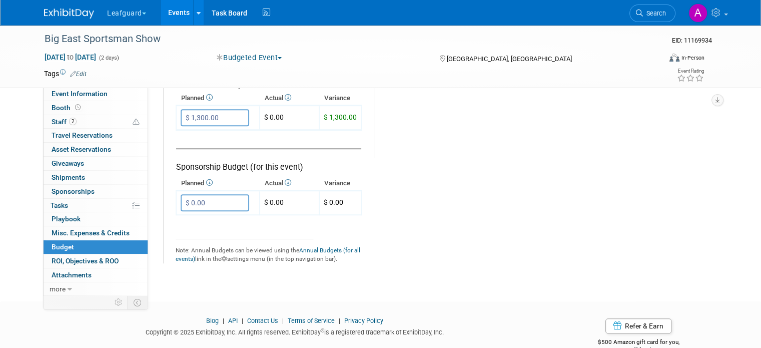
scroll to position [657, 0]
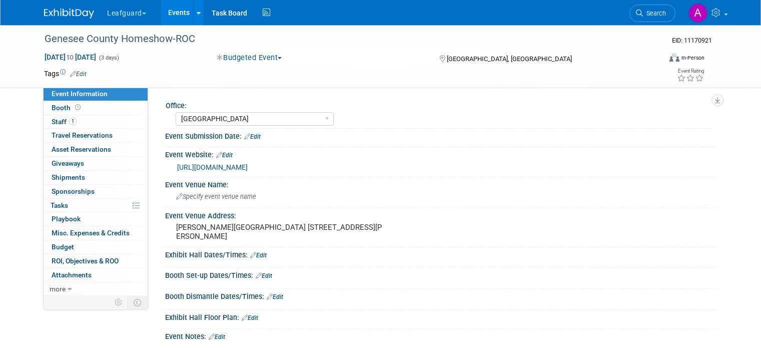
select select "[GEOGRAPHIC_DATA]"
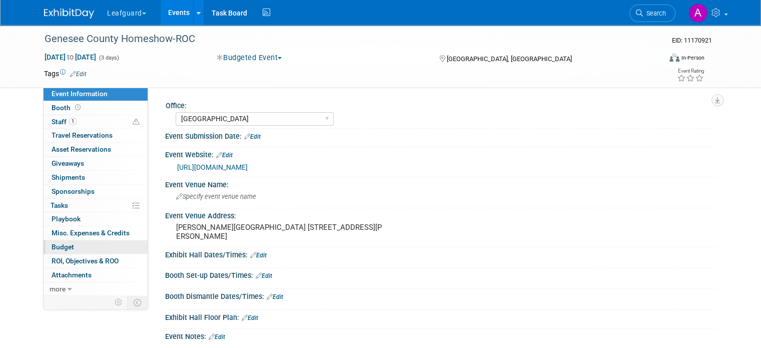
click at [118, 244] on link "Budget" at bounding box center [96, 247] width 104 height 14
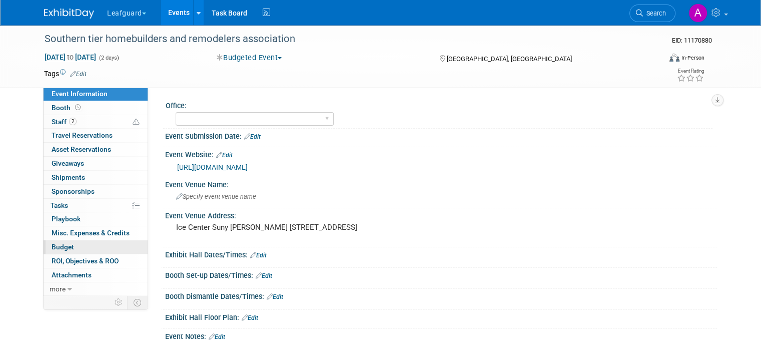
click at [56, 248] on span "Budget" at bounding box center [63, 247] width 23 height 8
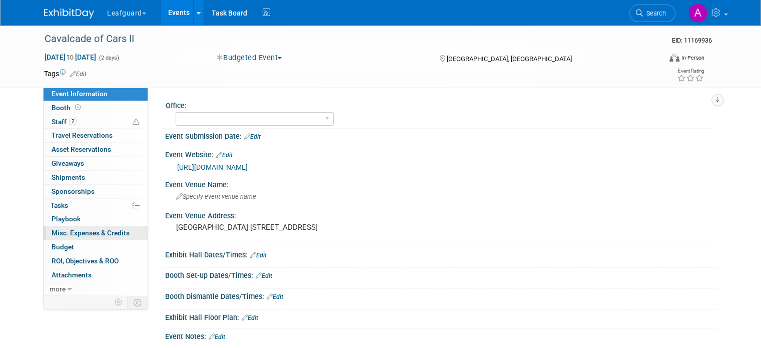
click at [73, 238] on link "0 Misc. Expenses & Credits 0" at bounding box center [96, 233] width 104 height 14
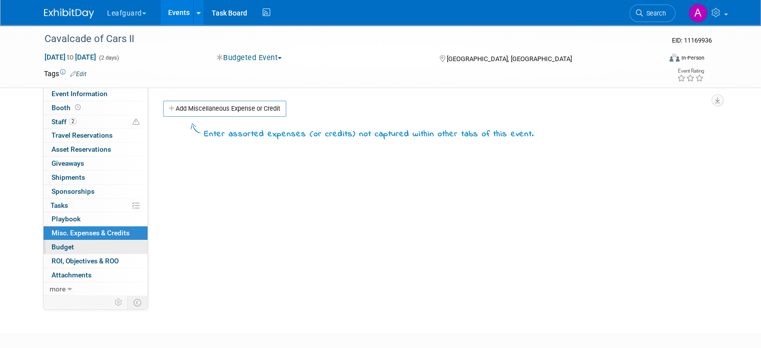
drag, startPoint x: 73, startPoint y: 238, endPoint x: 71, endPoint y: 243, distance: 5.9
click at [71, 243] on link "Budget" at bounding box center [96, 247] width 104 height 14
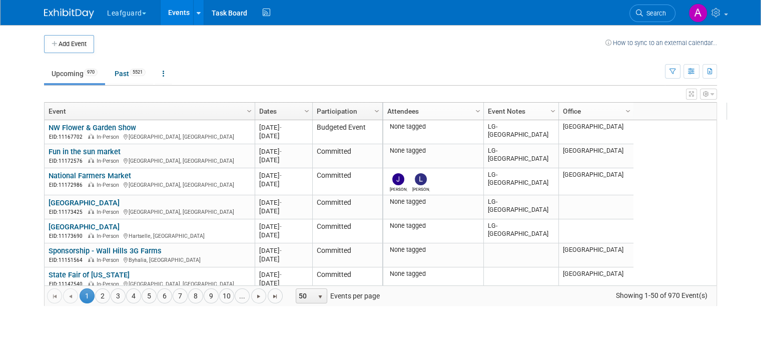
click at [537, 111] on link "Event Notes" at bounding box center [520, 111] width 64 height 17
